Goal: Use online tool/utility: Use online tool/utility

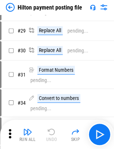
scroll to position [330, 0]
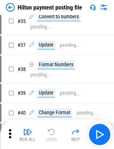
click at [7, 9] on img at bounding box center [10, 7] width 9 height 9
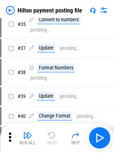
scroll to position [0, 0]
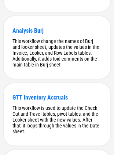
scroll to position [2131, 0]
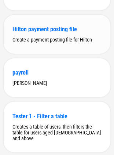
click at [15, 33] on div "Hilton payment posting file" at bounding box center [56, 29] width 89 height 7
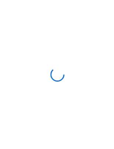
scroll to position [0, 0]
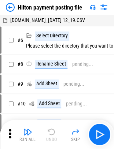
click at [10, 8] on img at bounding box center [10, 7] width 9 height 9
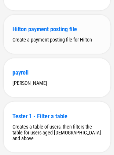
click at [41, 33] on div "Hilton payment posting file" at bounding box center [56, 29] width 89 height 7
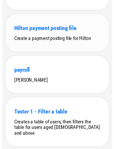
scroll to position [0, 0]
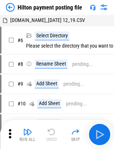
click at [7, 7] on img at bounding box center [10, 7] width 9 height 9
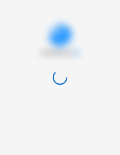
click at [17, 15] on div at bounding box center [60, 77] width 120 height 155
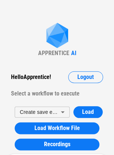
scroll to position [2131, 0]
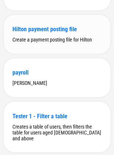
click at [37, 33] on div "Hilton payment posting file" at bounding box center [56, 29] width 89 height 7
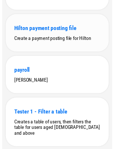
scroll to position [0, 0]
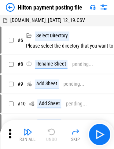
click at [7, 8] on img at bounding box center [10, 7] width 9 height 9
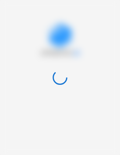
click at [16, 20] on div at bounding box center [60, 77] width 120 height 155
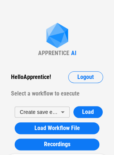
scroll to position [2131, 0]
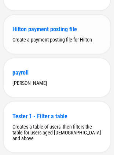
click at [35, 43] on div "Create a payment posting file for Hilton" at bounding box center [56, 40] width 89 height 6
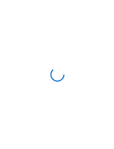
scroll to position [0, 0]
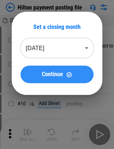
click at [62, 73] on span "Continue" at bounding box center [52, 75] width 21 height 6
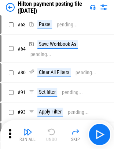
scroll to position [661, 0]
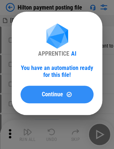
click at [51, 100] on button "Continue" at bounding box center [57, 95] width 73 height 18
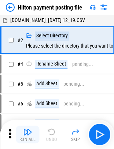
click at [30, 138] on div "Run All" at bounding box center [27, 140] width 17 height 4
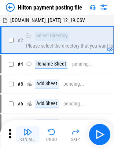
click at [23, 135] on img "button" at bounding box center [27, 132] width 9 height 9
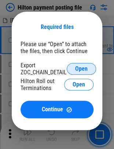
click at [72, 70] on button "Open" at bounding box center [81, 69] width 29 height 12
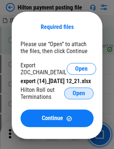
click at [82, 97] on span "Open" at bounding box center [79, 94] width 12 height 6
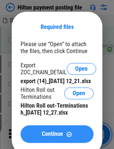
click at [52, 137] on button "Continue" at bounding box center [57, 135] width 73 height 18
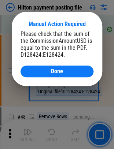
scroll to position [773, 0]
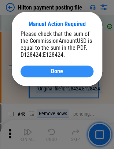
click at [43, 67] on button "Done" at bounding box center [57, 72] width 73 height 12
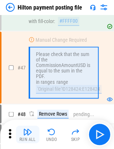
click at [26, 132] on img "button" at bounding box center [27, 132] width 9 height 9
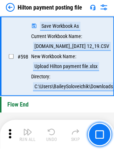
scroll to position [3727, 0]
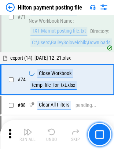
scroll to position [1325, 0]
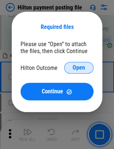
click at [81, 72] on button "Open" at bounding box center [78, 68] width 29 height 12
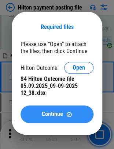
click at [53, 112] on span "Continue" at bounding box center [52, 115] width 21 height 6
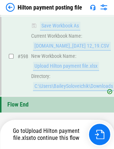
scroll to position [3727, 0]
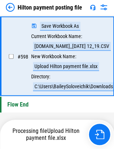
scroll to position [3727, 0]
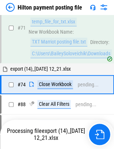
scroll to position [1325, 0]
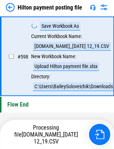
scroll to position [3727, 0]
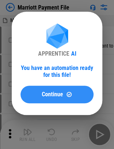
click at [33, 100] on button "Continue" at bounding box center [57, 95] width 73 height 18
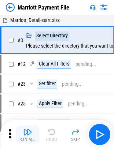
click at [33, 130] on button "Run All" at bounding box center [27, 135] width 23 height 18
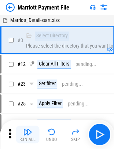
click at [23, 136] on button "Run All" at bounding box center [27, 135] width 23 height 18
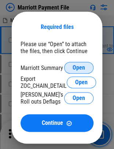
click at [84, 67] on span "Open" at bounding box center [79, 68] width 12 height 6
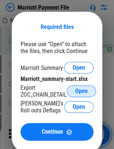
click at [84, 93] on span "Open" at bounding box center [81, 91] width 12 height 6
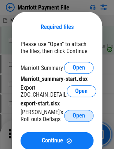
click at [75, 119] on span "Open" at bounding box center [79, 116] width 12 height 6
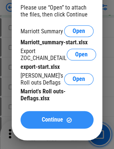
click at [54, 122] on span "Continue" at bounding box center [52, 120] width 21 height 6
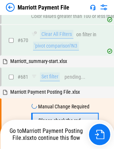
scroll to position [4672, 0]
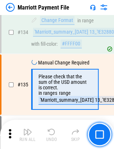
scroll to position [1270, 0]
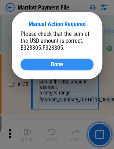
click at [61, 61] on button "Done" at bounding box center [57, 65] width 73 height 12
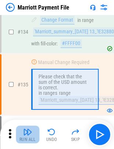
click at [32, 142] on button "Run All" at bounding box center [27, 135] width 23 height 18
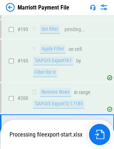
scroll to position [2127, 0]
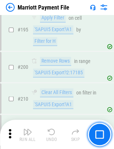
click at [106, 137] on button "button" at bounding box center [99, 134] width 23 height 23
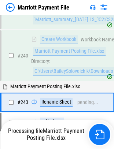
scroll to position [2395, 0]
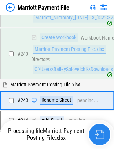
click at [104, 135] on img "button" at bounding box center [100, 135] width 10 height 10
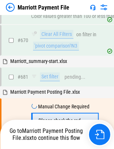
scroll to position [4672, 0]
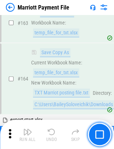
scroll to position [1972, 0]
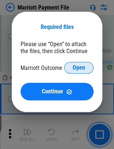
click at [69, 71] on button "Open" at bounding box center [78, 68] width 29 height 12
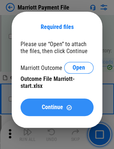
click at [36, 112] on button "Continue" at bounding box center [57, 108] width 73 height 18
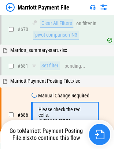
scroll to position [4672, 0]
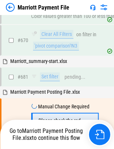
scroll to position [4672, 0]
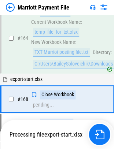
scroll to position [1972, 0]
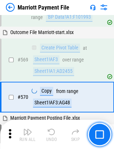
scroll to position [3805, 0]
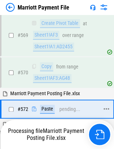
drag, startPoint x: 76, startPoint y: 80, endPoint x: 81, endPoint y: 81, distance: 5.9
click at [77, 101] on div "# 572 Paste pending..." at bounding box center [53, 110] width 105 height 18
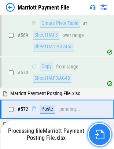
click at [101, 139] on img "button" at bounding box center [100, 135] width 10 height 10
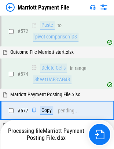
scroll to position [3890, 0]
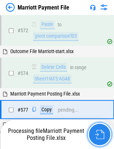
click at [97, 135] on img "button" at bounding box center [100, 135] width 10 height 10
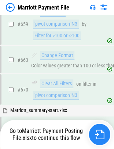
scroll to position [4672, 0]
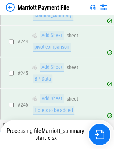
scroll to position [2542, 0]
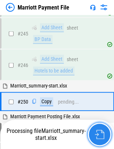
click at [95, 132] on img "button" at bounding box center [100, 135] width 10 height 10
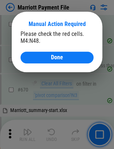
scroll to position [4672, 0]
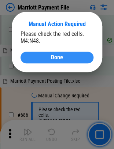
click at [68, 57] on div "Done" at bounding box center [56, 58] width 55 height 6
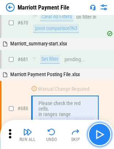
click at [106, 130] on button "button" at bounding box center [99, 134] width 23 height 23
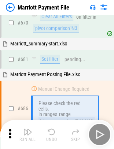
scroll to position [4677, 0]
